Goal: Transaction & Acquisition: Book appointment/travel/reservation

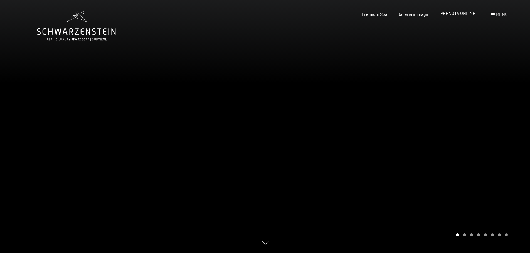
click at [459, 14] on span "PRENOTA ONLINE" at bounding box center [457, 13] width 35 height 5
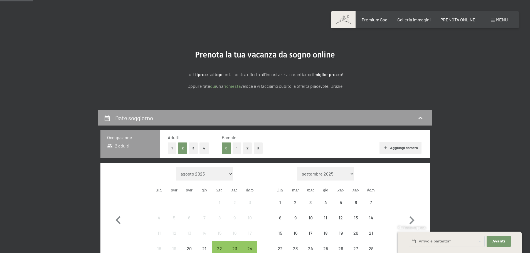
scroll to position [83, 0]
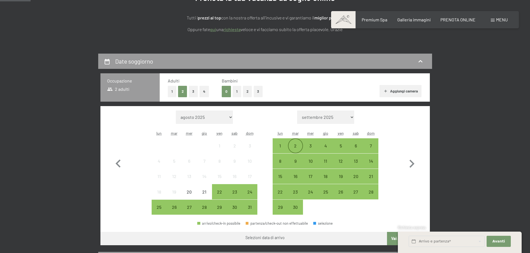
click at [297, 144] on div "2" at bounding box center [295, 151] width 14 height 14
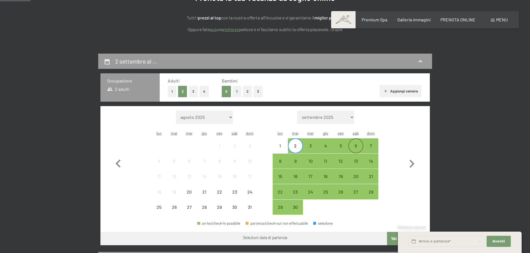
click at [360, 148] on div "6" at bounding box center [356, 151] width 14 height 14
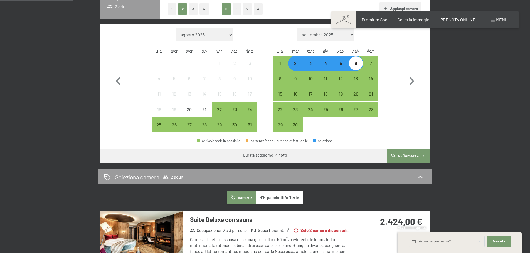
scroll to position [167, 0]
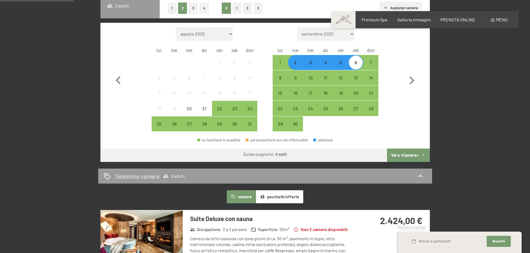
click at [404, 155] on button "Vai a «Camera»" at bounding box center [408, 155] width 43 height 13
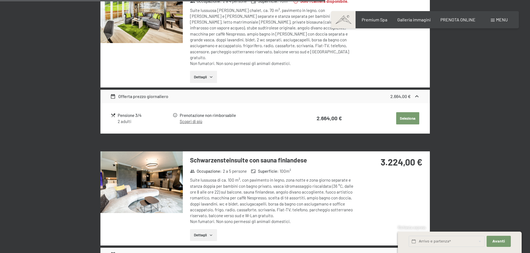
scroll to position [638, 0]
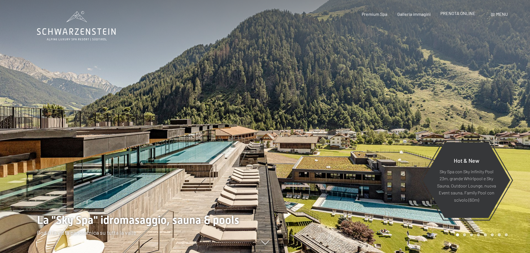
click at [455, 14] on span "PRENOTA ONLINE" at bounding box center [457, 13] width 35 height 5
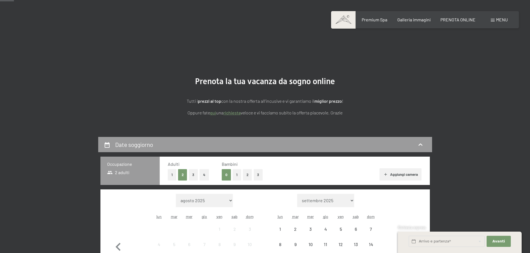
scroll to position [83, 0]
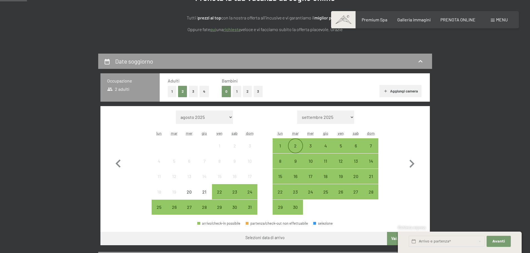
click at [294, 145] on div "2" at bounding box center [295, 151] width 14 height 14
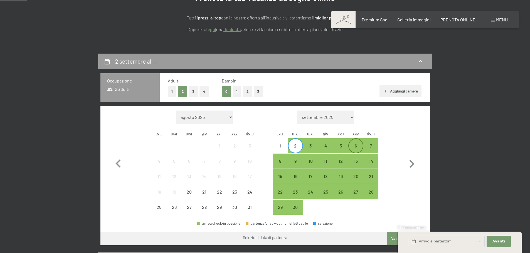
click at [356, 148] on div "6" at bounding box center [356, 151] width 14 height 14
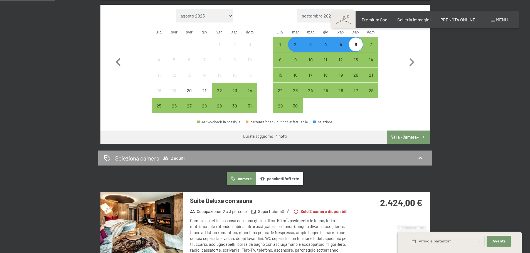
scroll to position [195, 0]
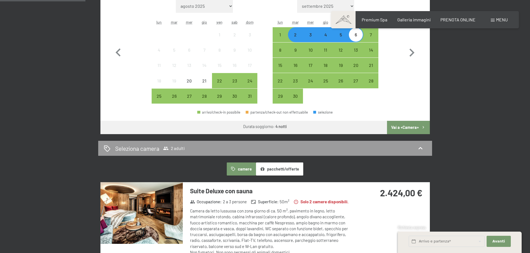
click at [410, 129] on button "Vai a «Camera»" at bounding box center [408, 127] width 43 height 13
